Goal: Task Accomplishment & Management: Manage account settings

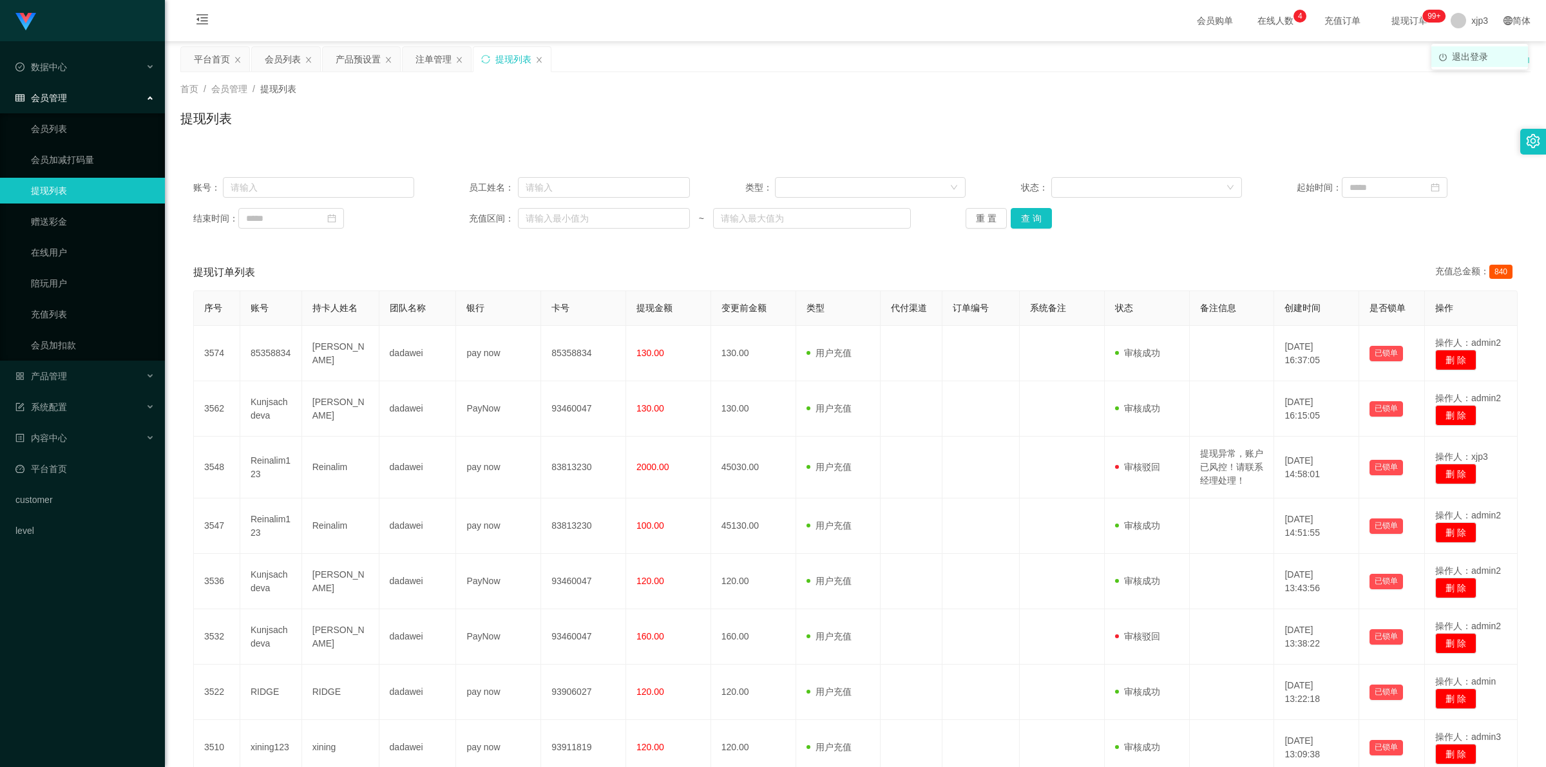
click at [1460, 58] on span "退出登录" at bounding box center [1470, 57] width 36 height 10
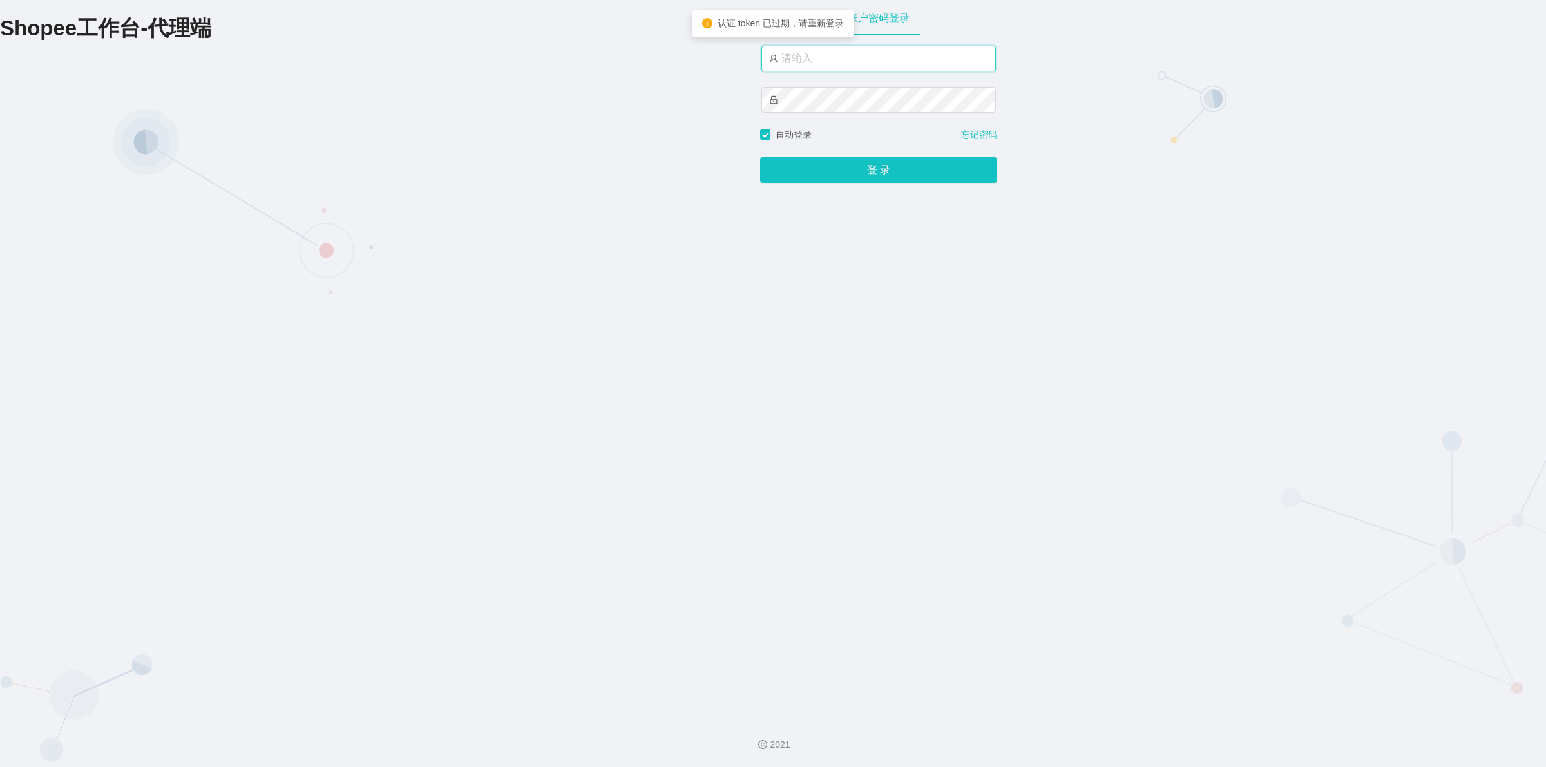
click at [804, 61] on input "text" at bounding box center [878, 59] width 234 height 26
type input "xjp1"
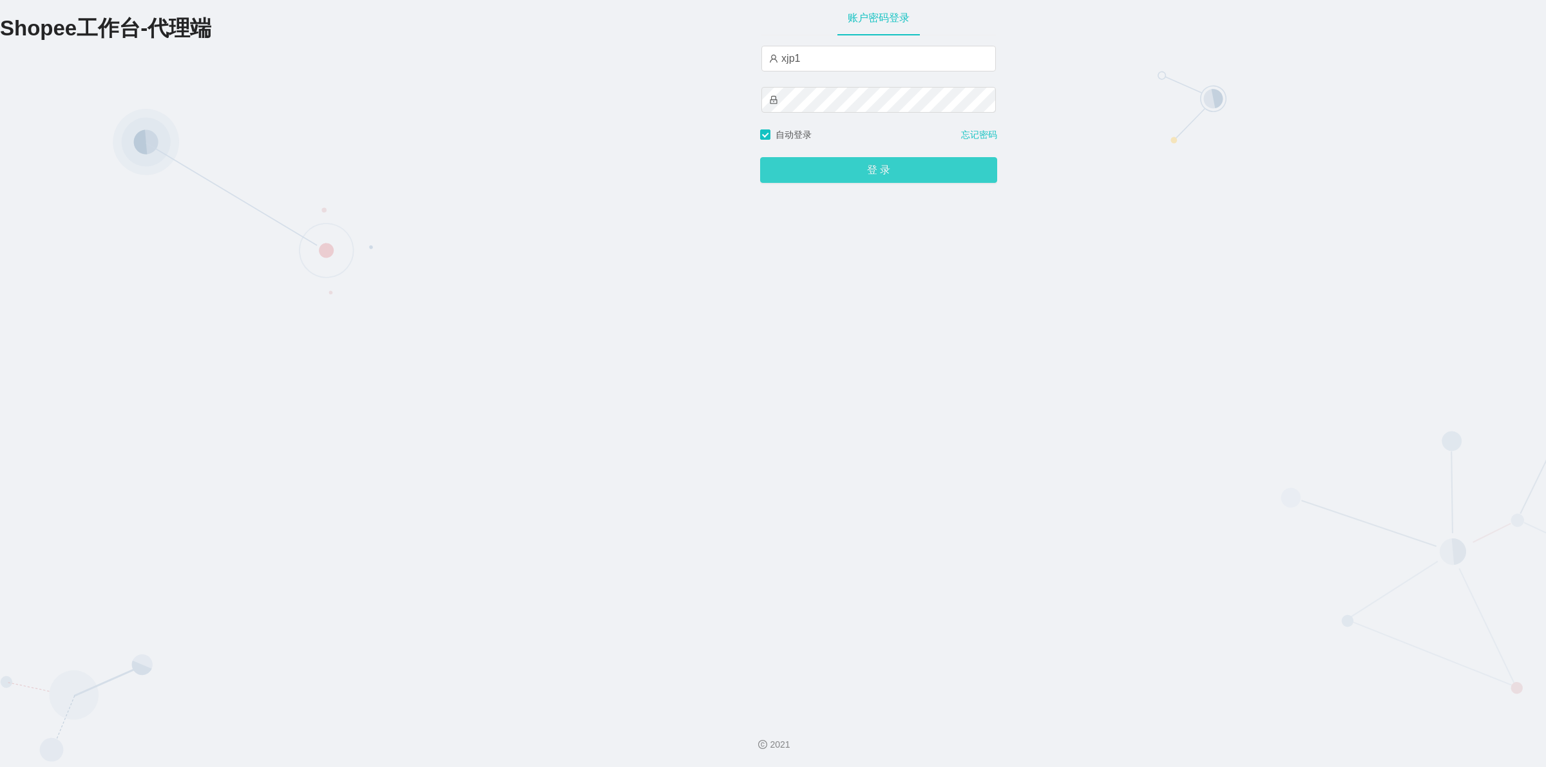
click at [841, 169] on button "登 录" at bounding box center [878, 170] width 237 height 26
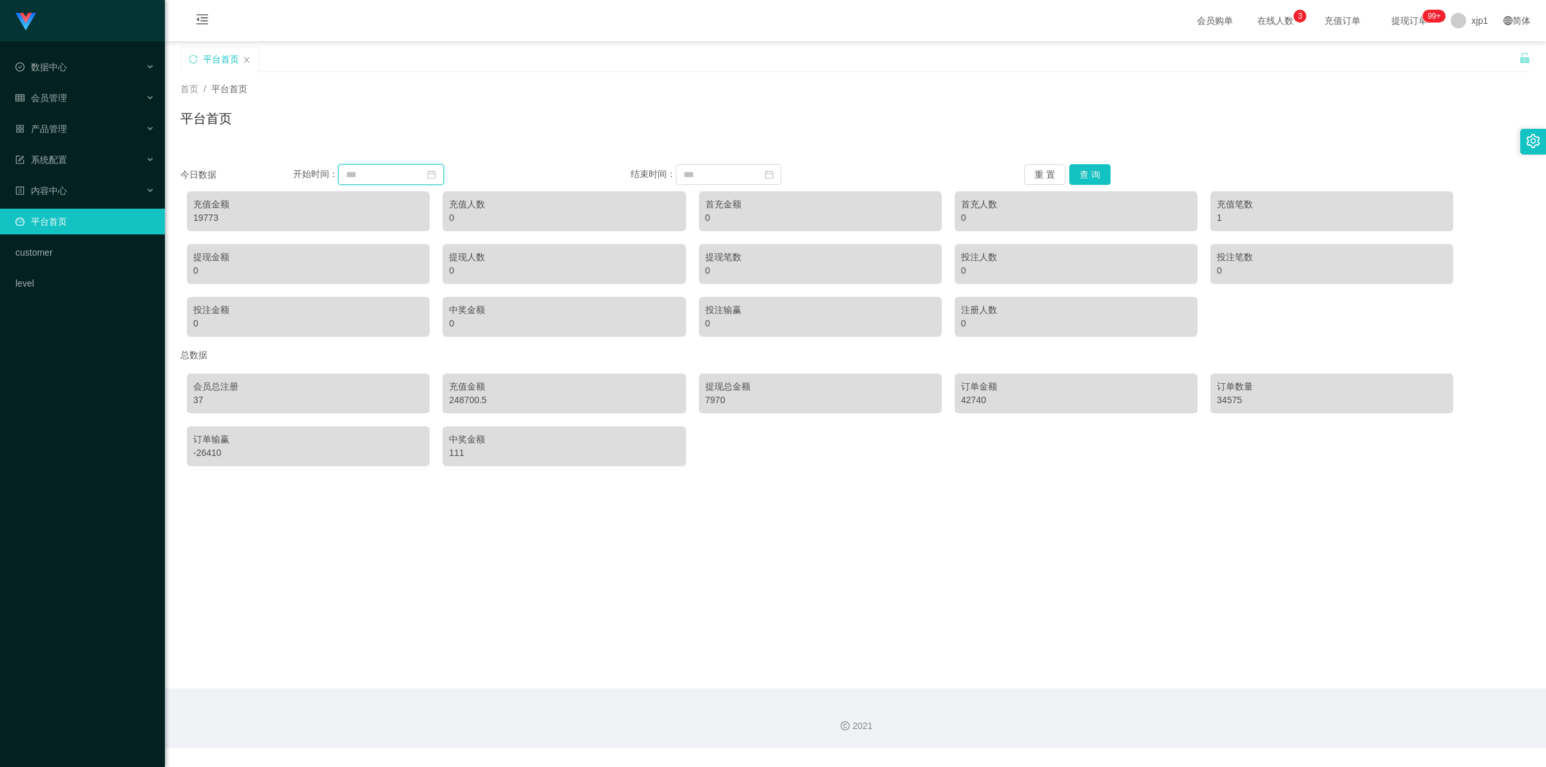
click at [379, 169] on input at bounding box center [391, 174] width 106 height 21
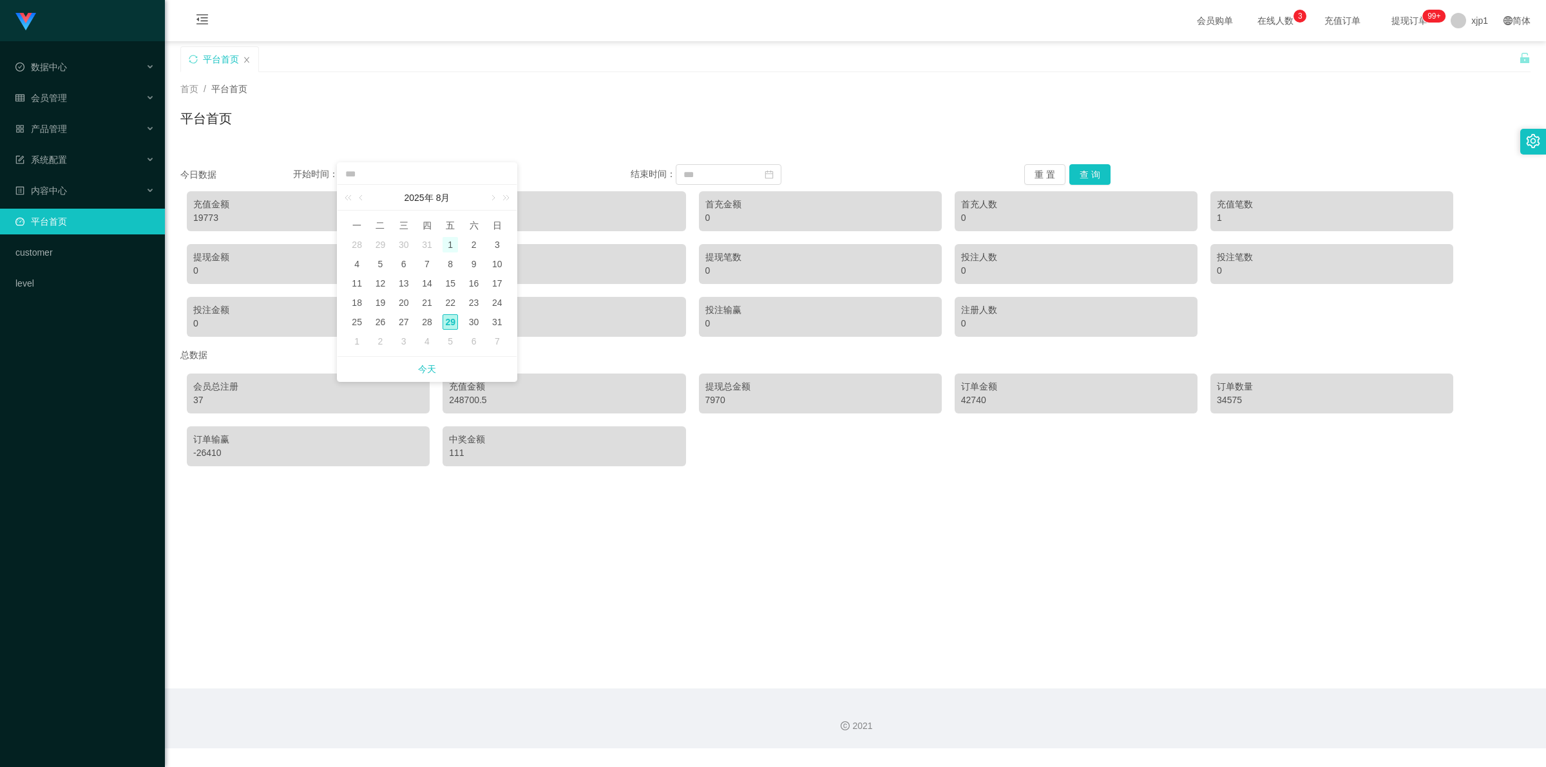
click at [451, 249] on div "1" at bounding box center [450, 244] width 15 height 15
type input "**********"
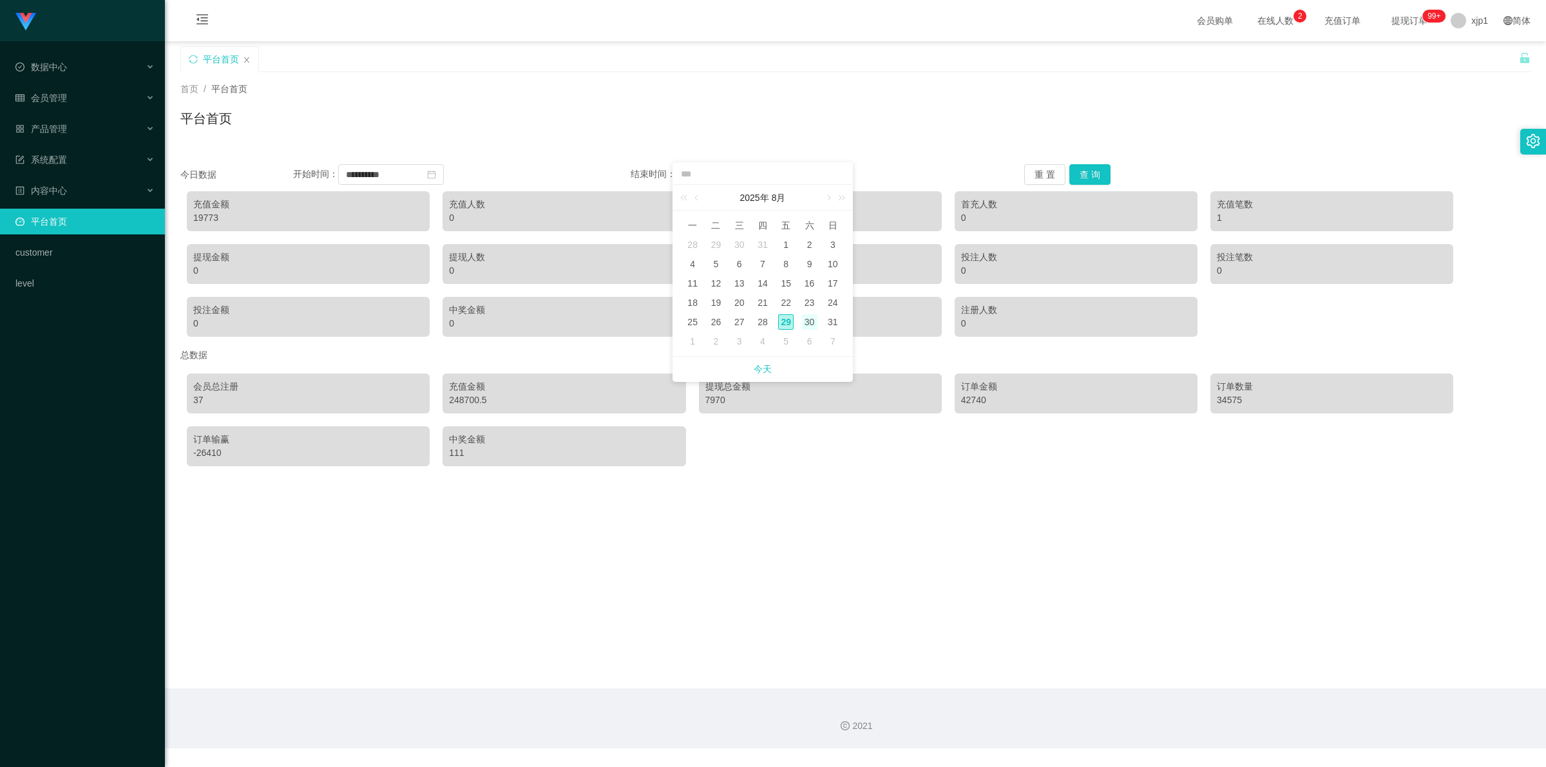
click at [802, 323] on div "30" at bounding box center [809, 321] width 15 height 15
type input "**********"
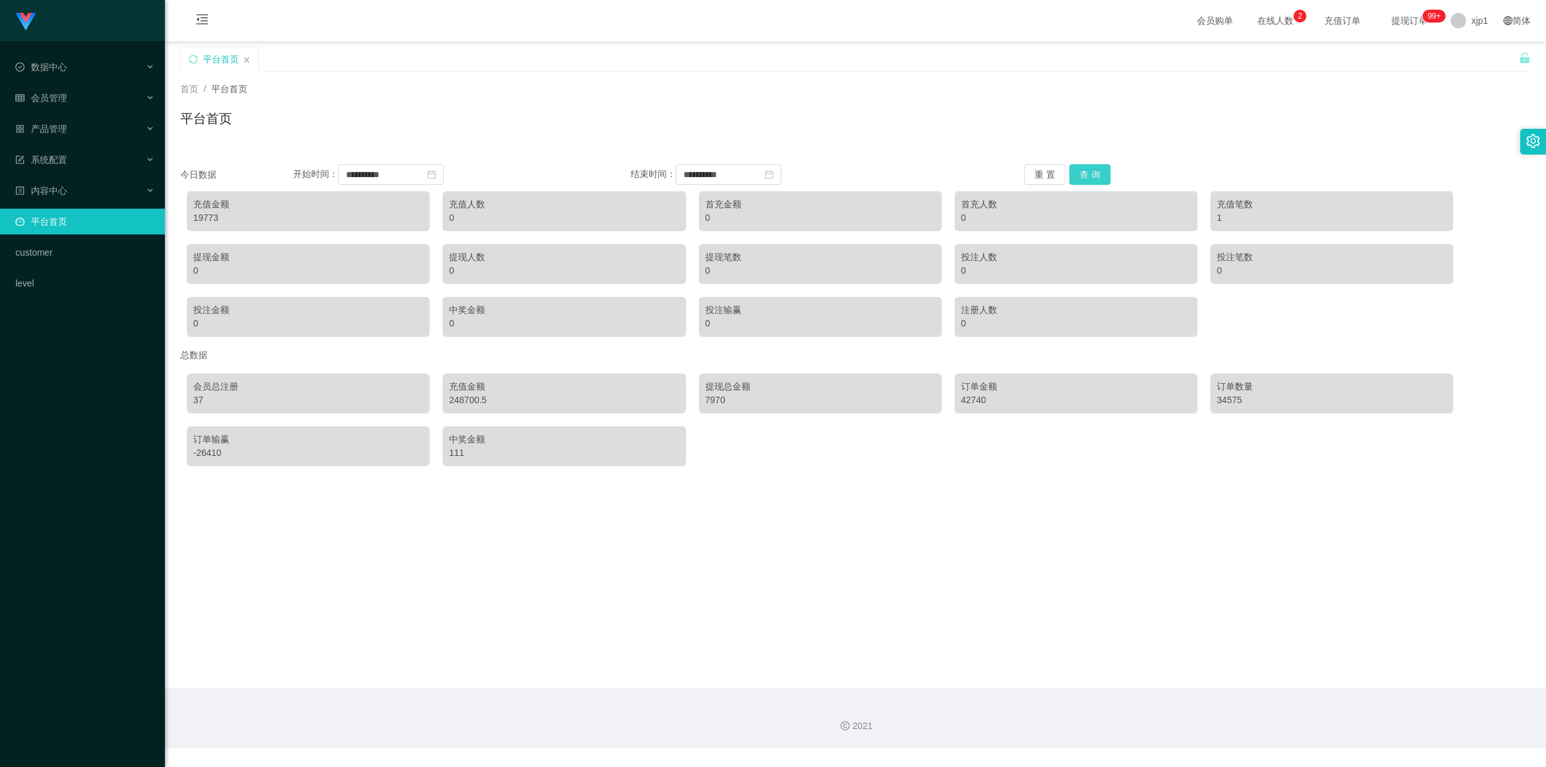
click at [1083, 169] on button "查 询" at bounding box center [1089, 174] width 41 height 21
click at [1477, 55] on span "退出登录" at bounding box center [1470, 57] width 36 height 10
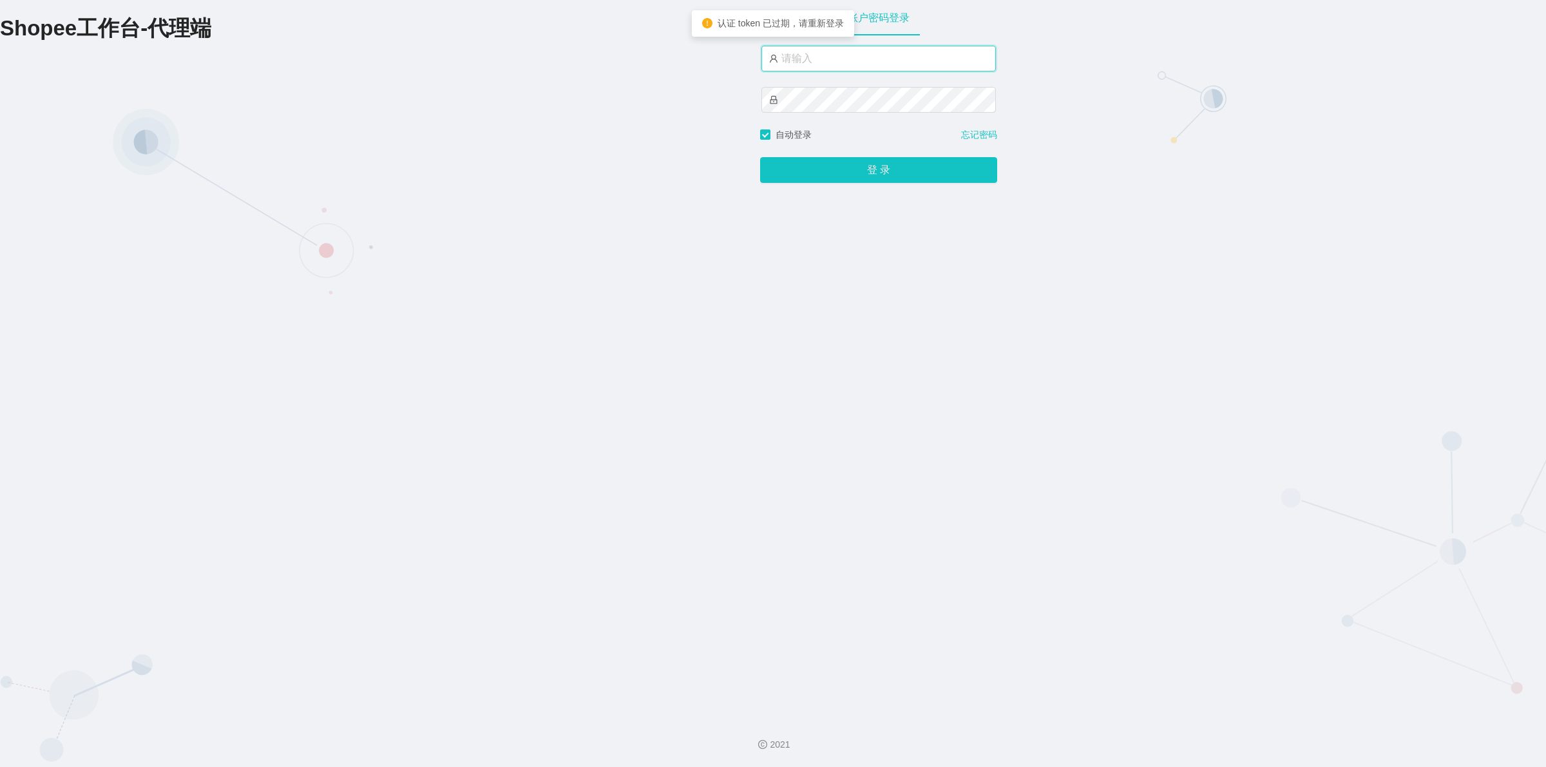
click at [870, 62] on input "text" at bounding box center [878, 59] width 234 height 26
type input "xjp3"
click at [760, 157] on button "登 录" at bounding box center [878, 170] width 237 height 26
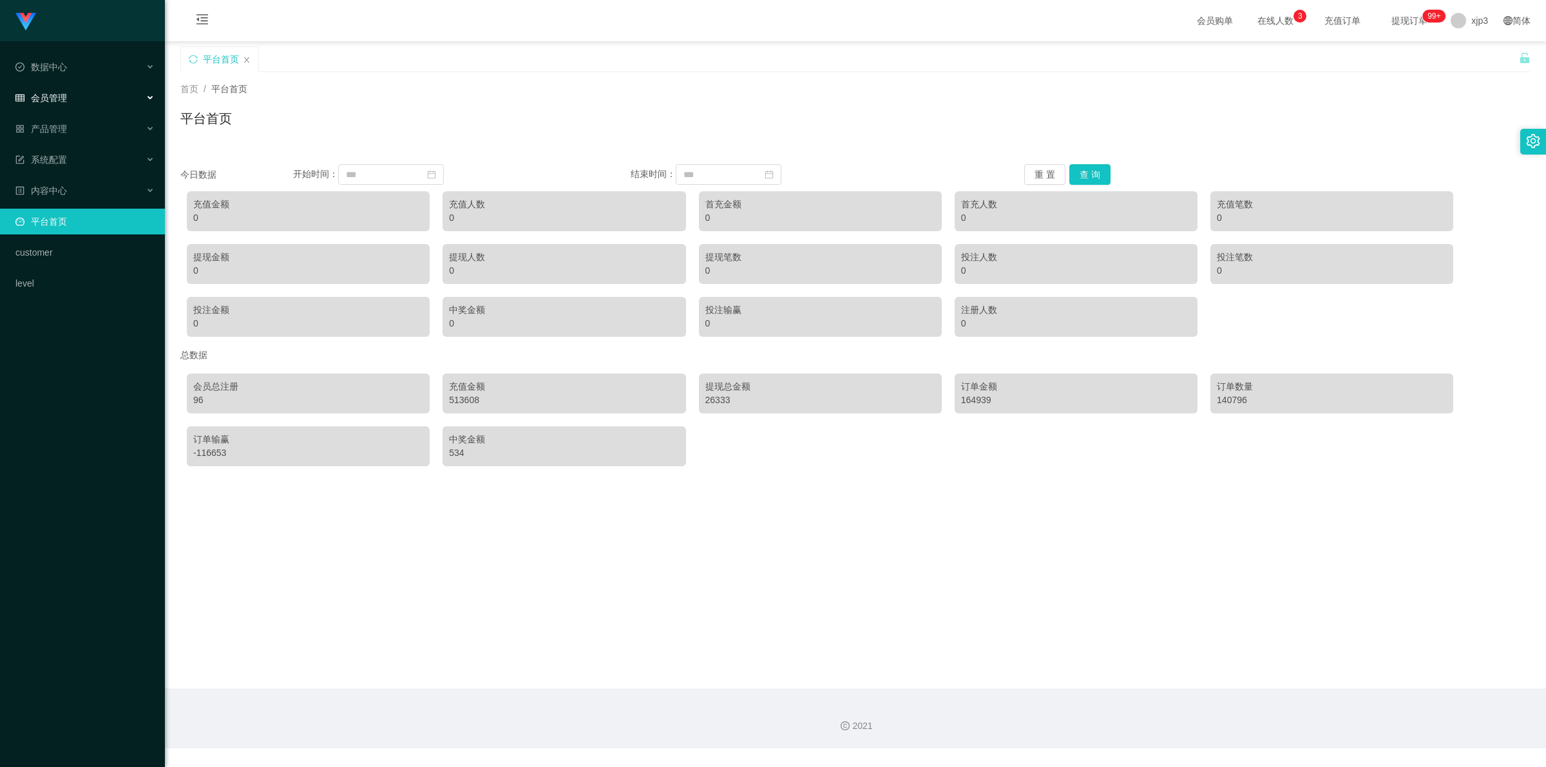
click at [60, 93] on span "会员管理" at bounding box center [41, 98] width 52 height 10
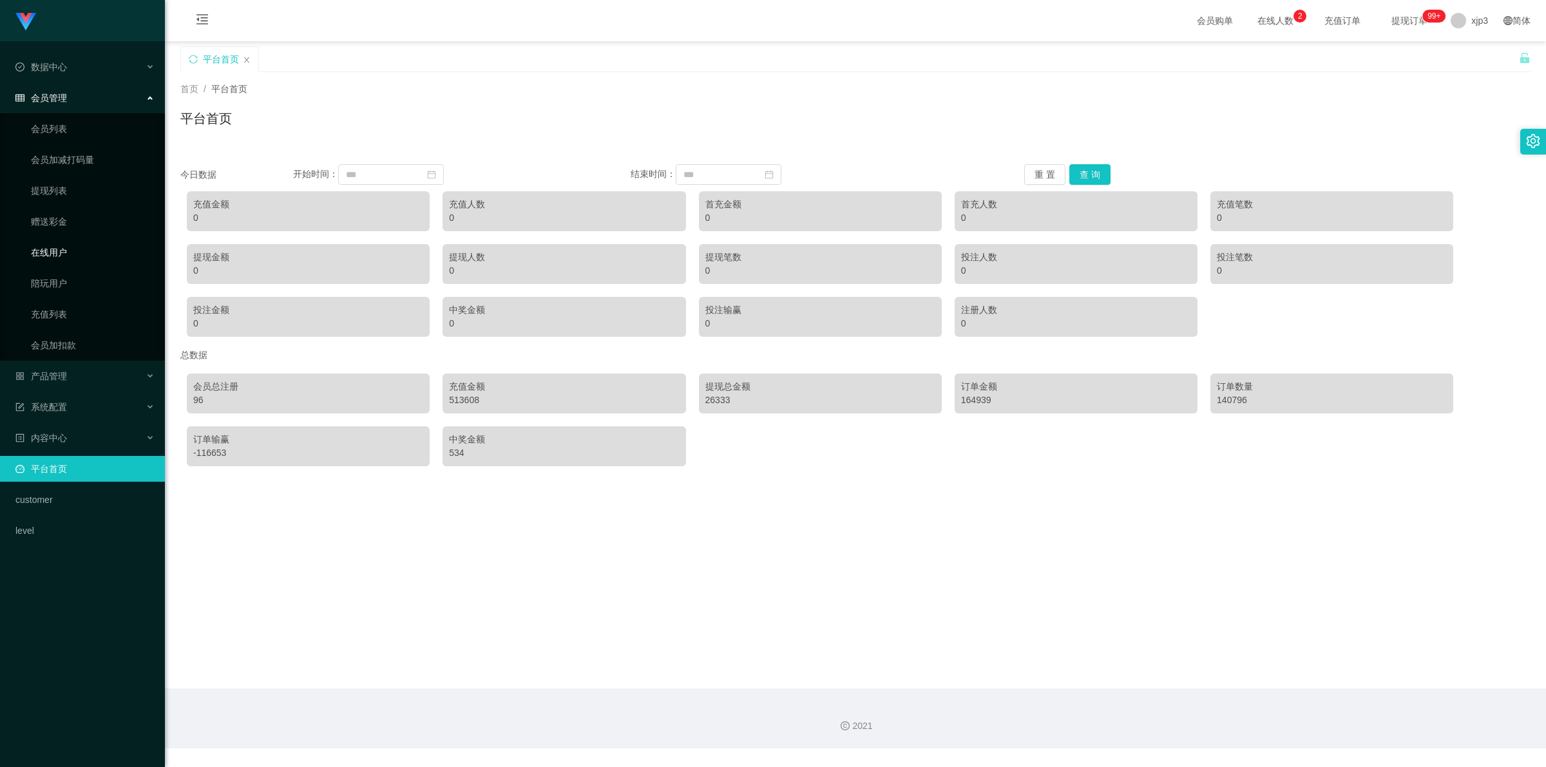
click at [70, 248] on link "在线用户" at bounding box center [93, 253] width 124 height 26
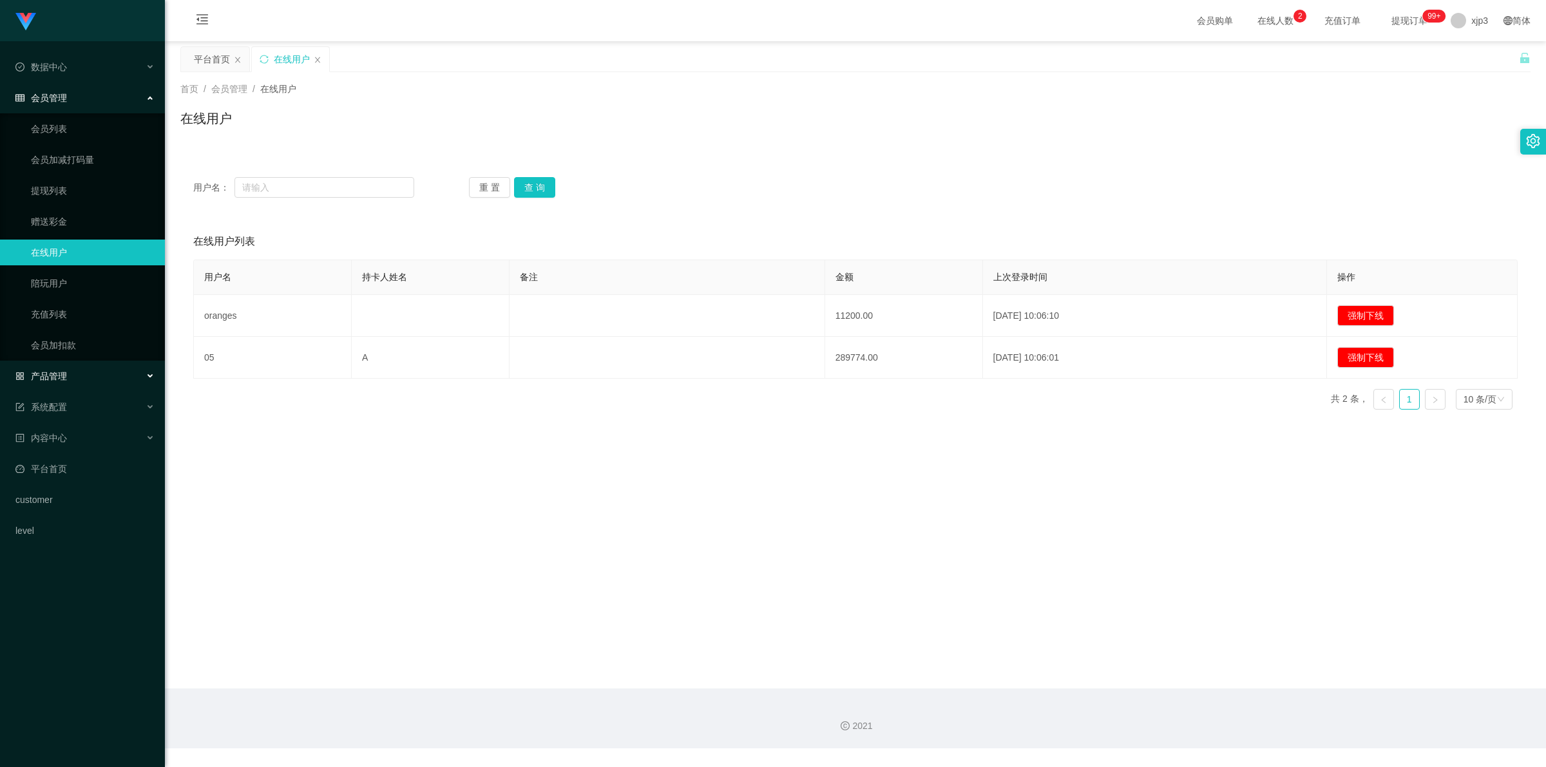
click at [57, 374] on span "产品管理" at bounding box center [41, 376] width 52 height 10
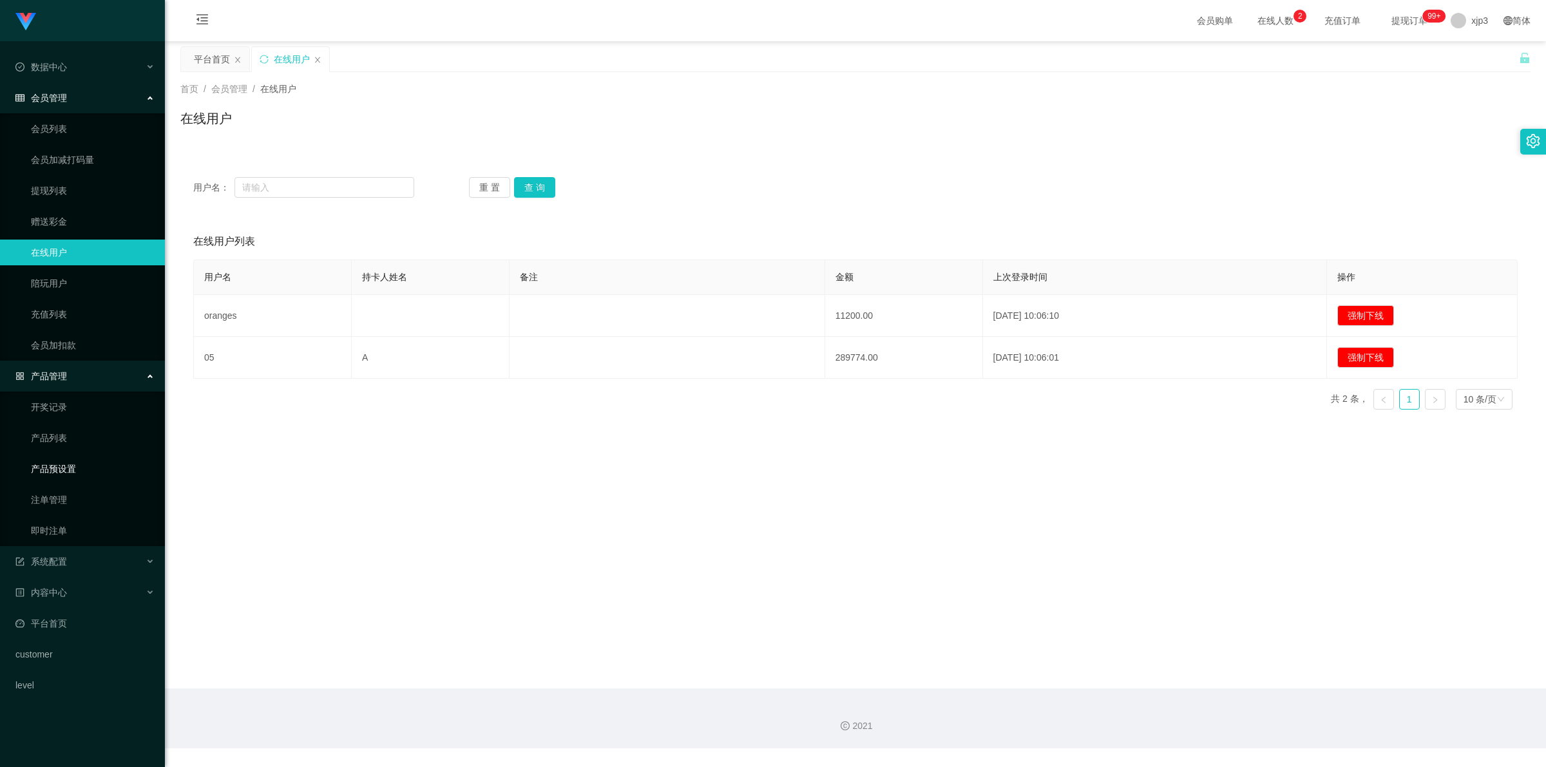
click at [79, 470] on link "产品预设置" at bounding box center [93, 469] width 124 height 26
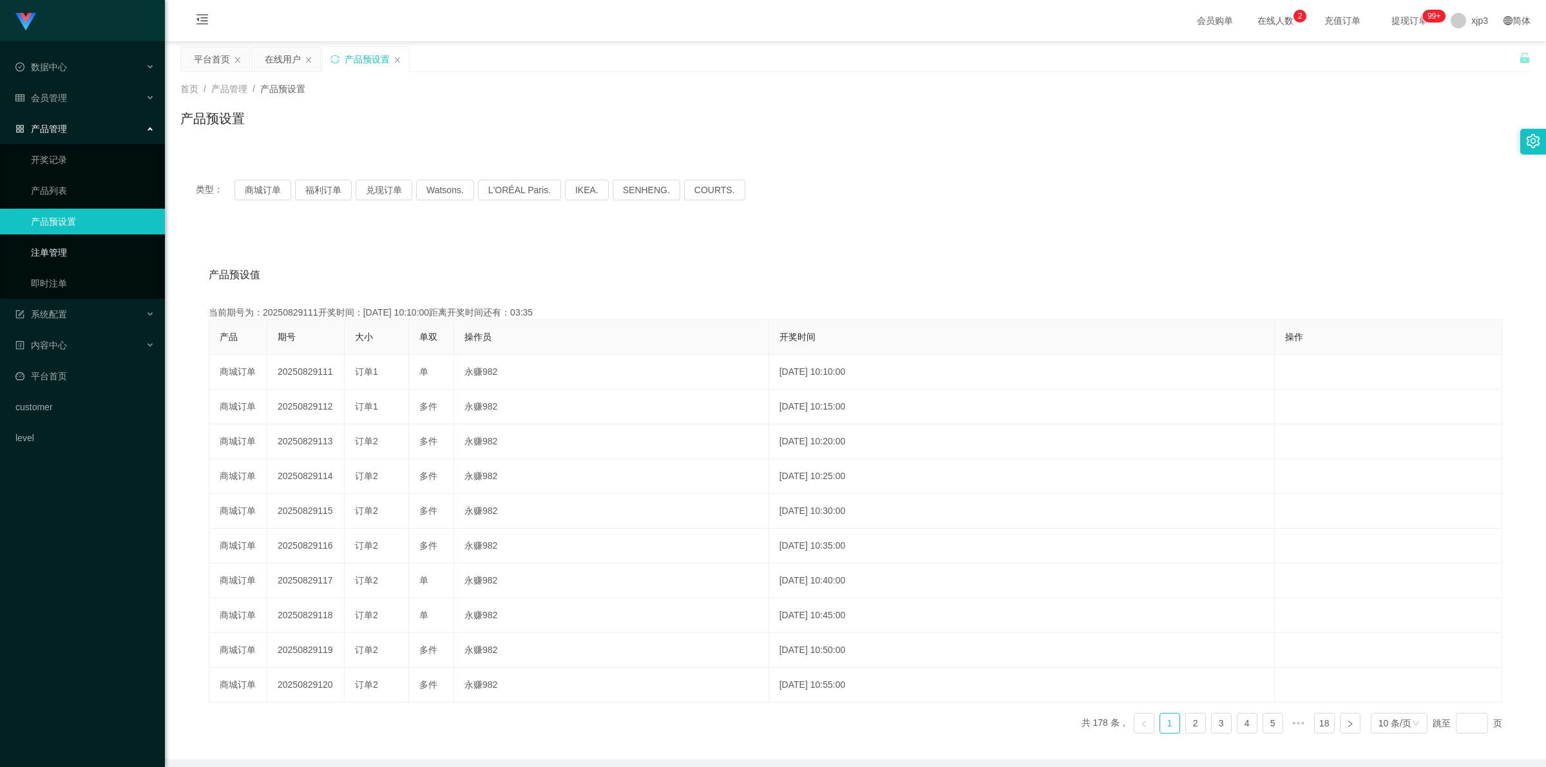
click at [61, 250] on link "注单管理" at bounding box center [93, 253] width 124 height 26
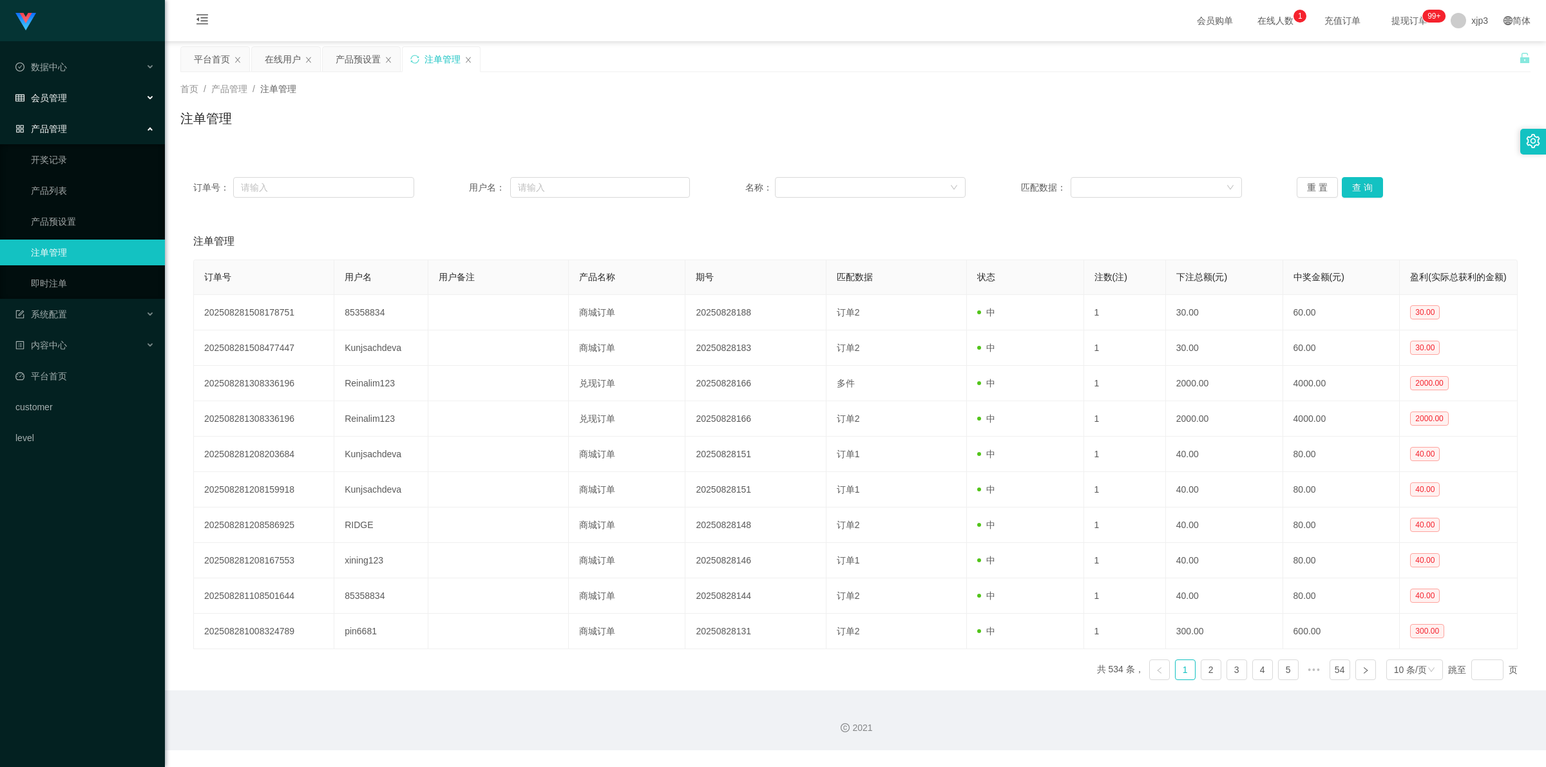
click at [82, 97] on div "会员管理" at bounding box center [82, 98] width 165 height 26
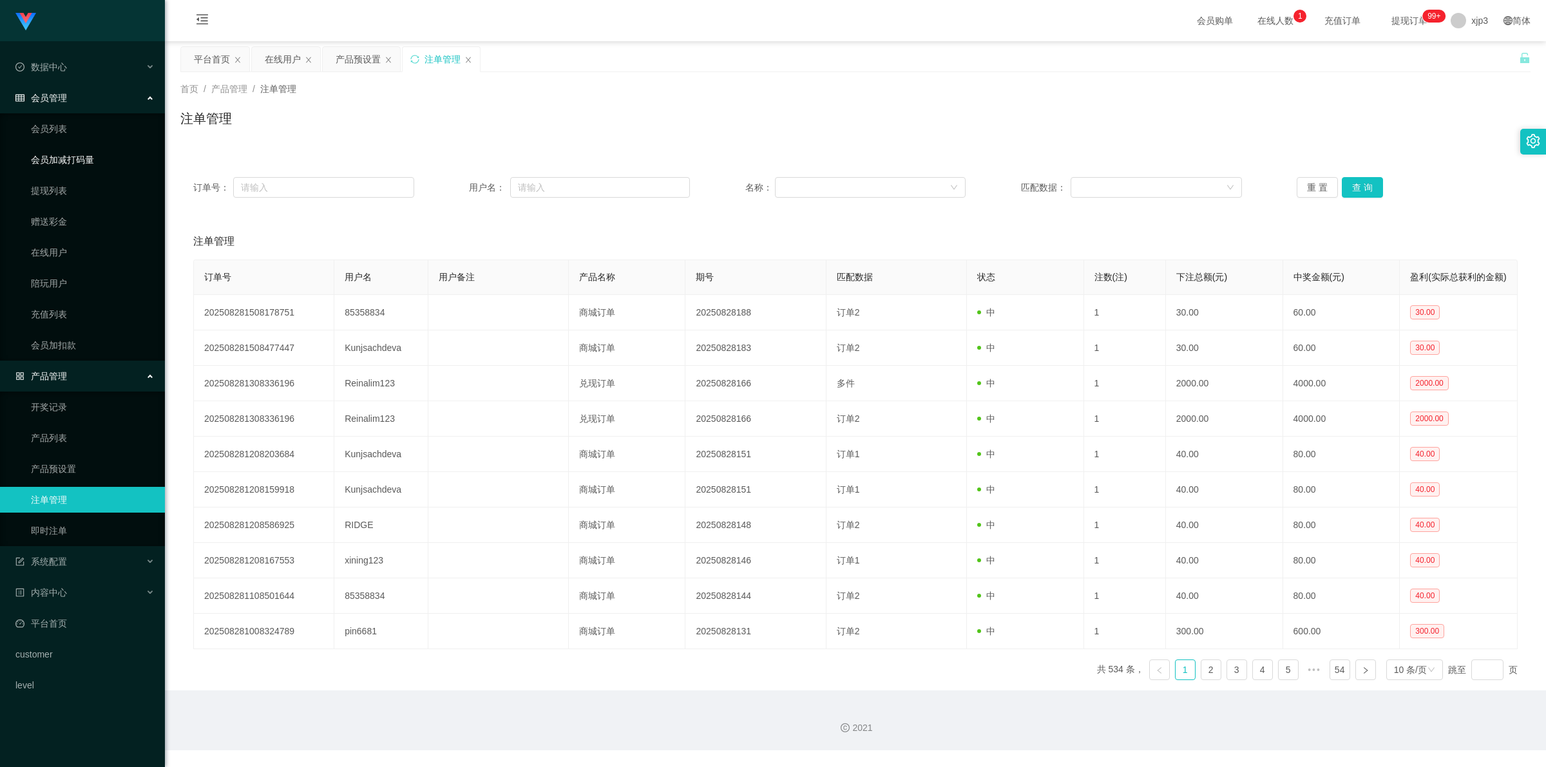
click at [61, 167] on link "会员加减打码量" at bounding box center [93, 160] width 124 height 26
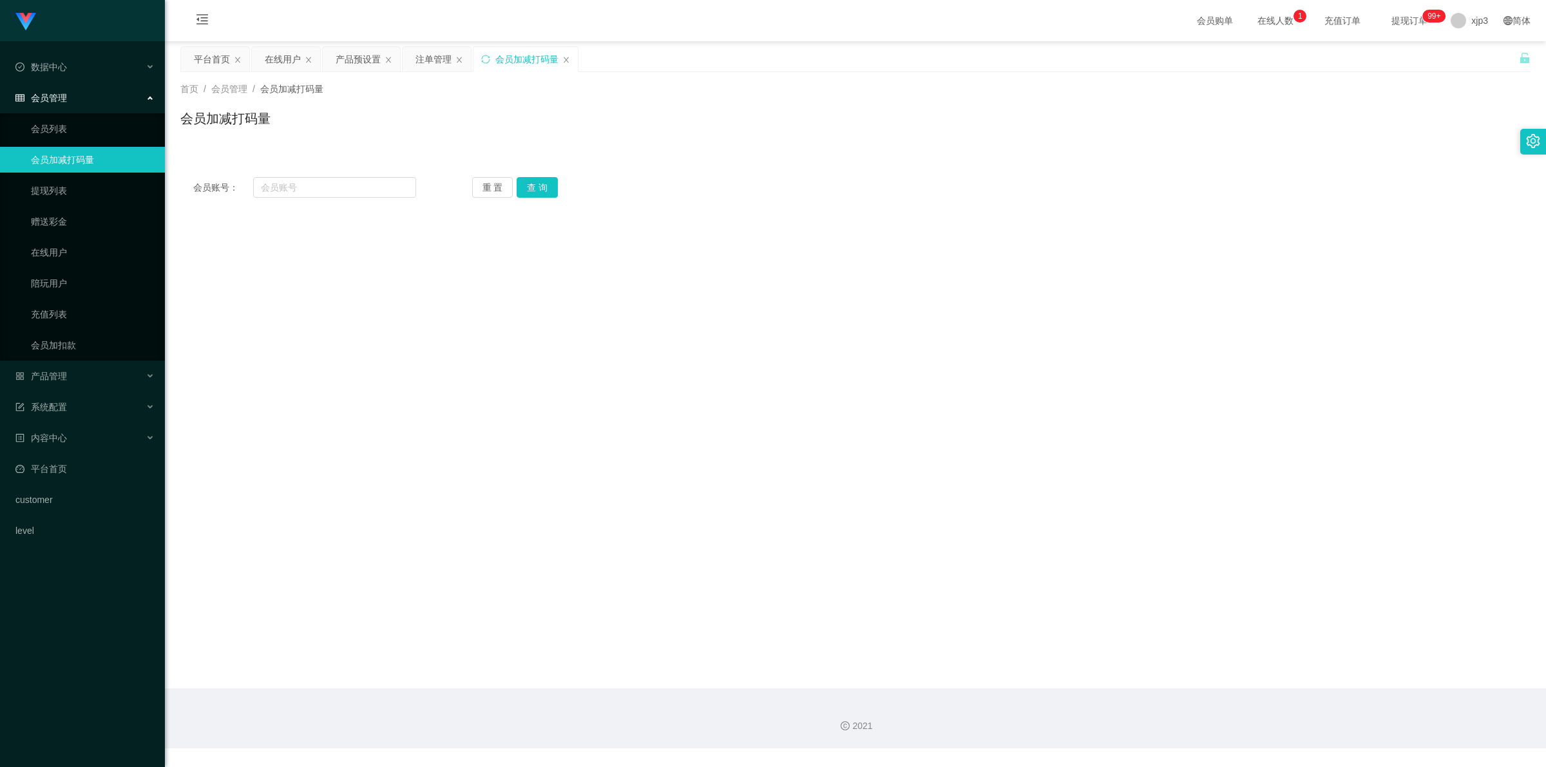
click at [61, 167] on link "会员加减打码量" at bounding box center [93, 160] width 124 height 26
click at [562, 57] on div "会员加减打码量" at bounding box center [525, 59] width 104 height 24
click at [568, 59] on icon "图标: close" at bounding box center [566, 60] width 5 height 6
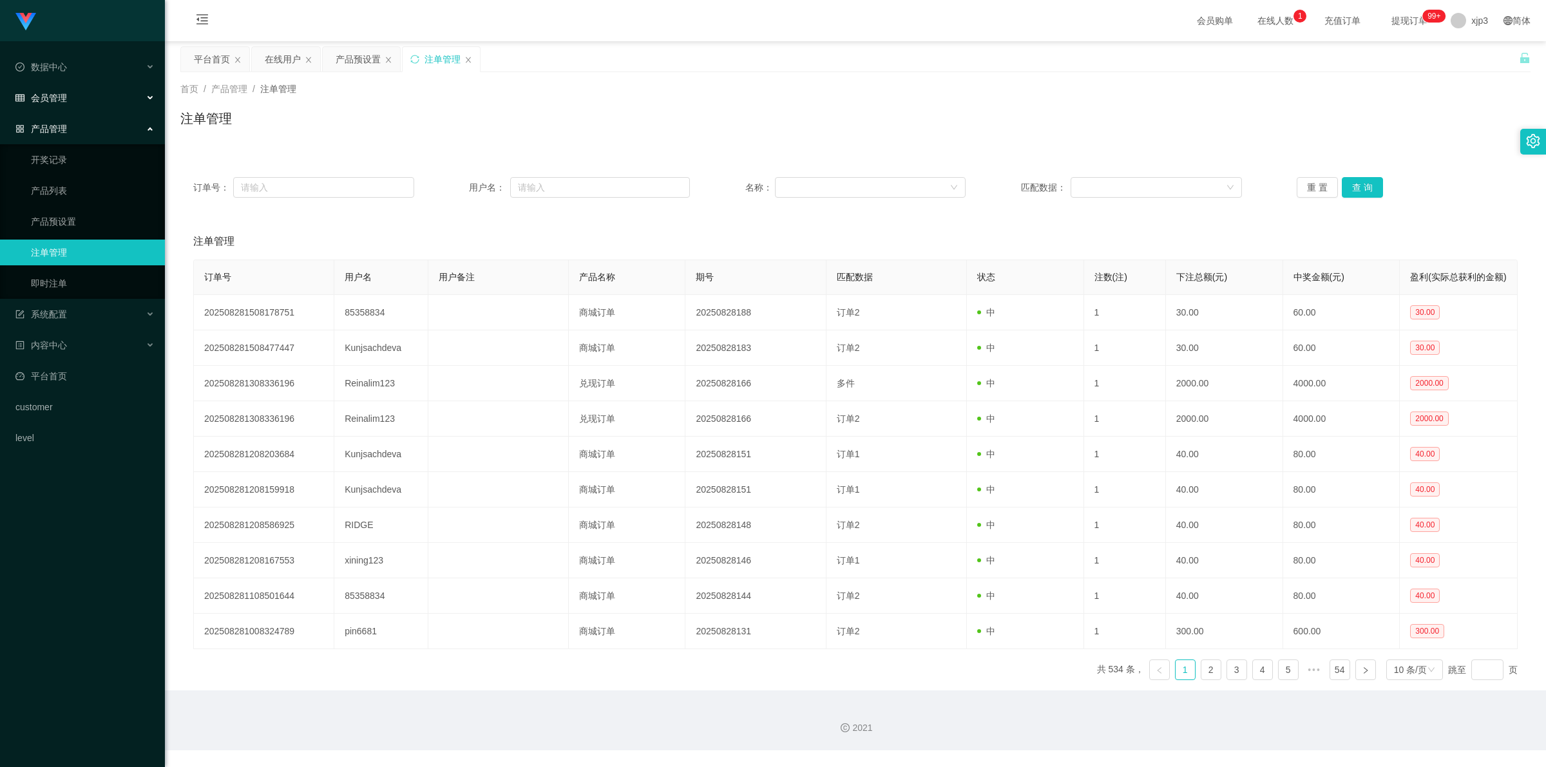
click at [69, 97] on div "会员管理" at bounding box center [82, 98] width 165 height 26
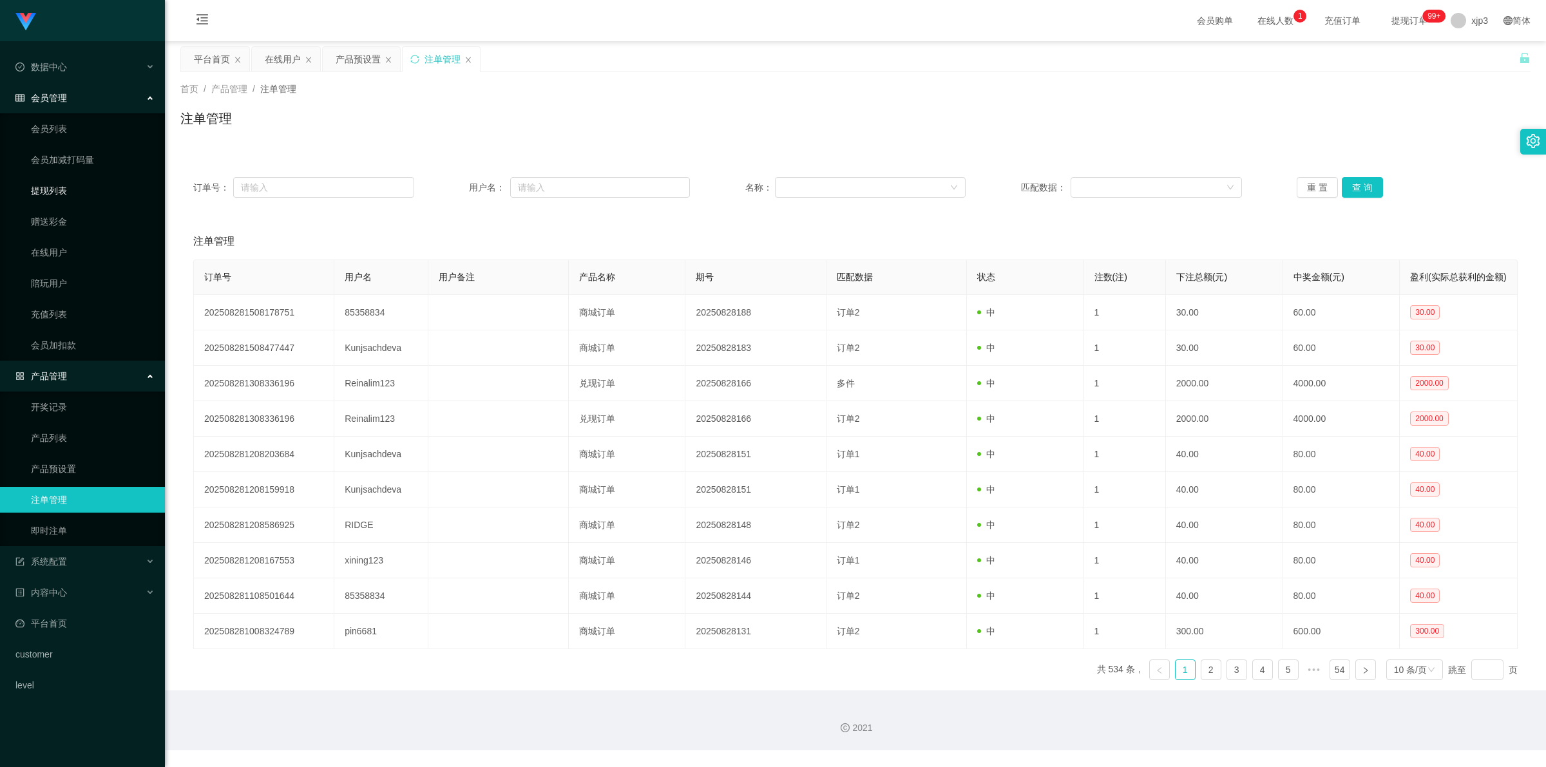
click at [70, 198] on link "提现列表" at bounding box center [93, 191] width 124 height 26
